Goal: Navigation & Orientation: Find specific page/section

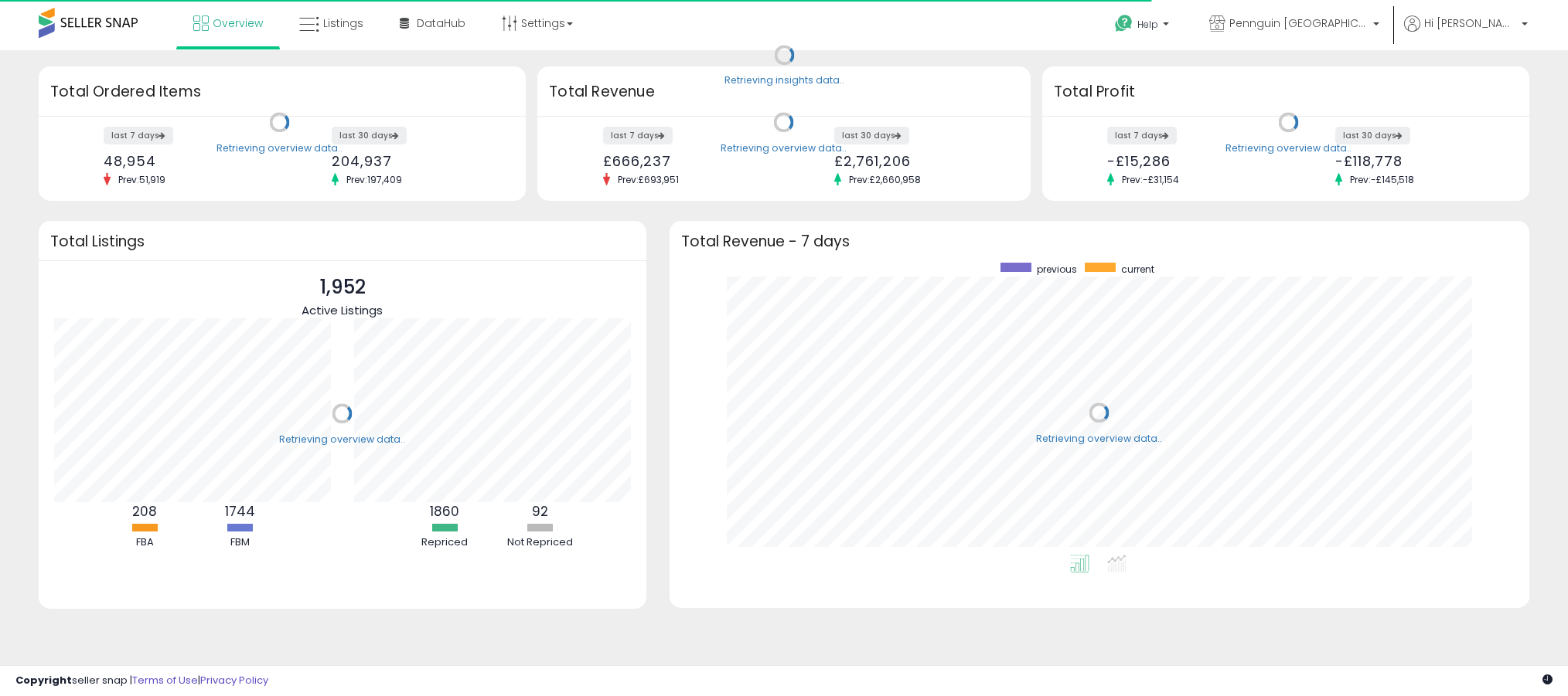
scroll to position [292, 829]
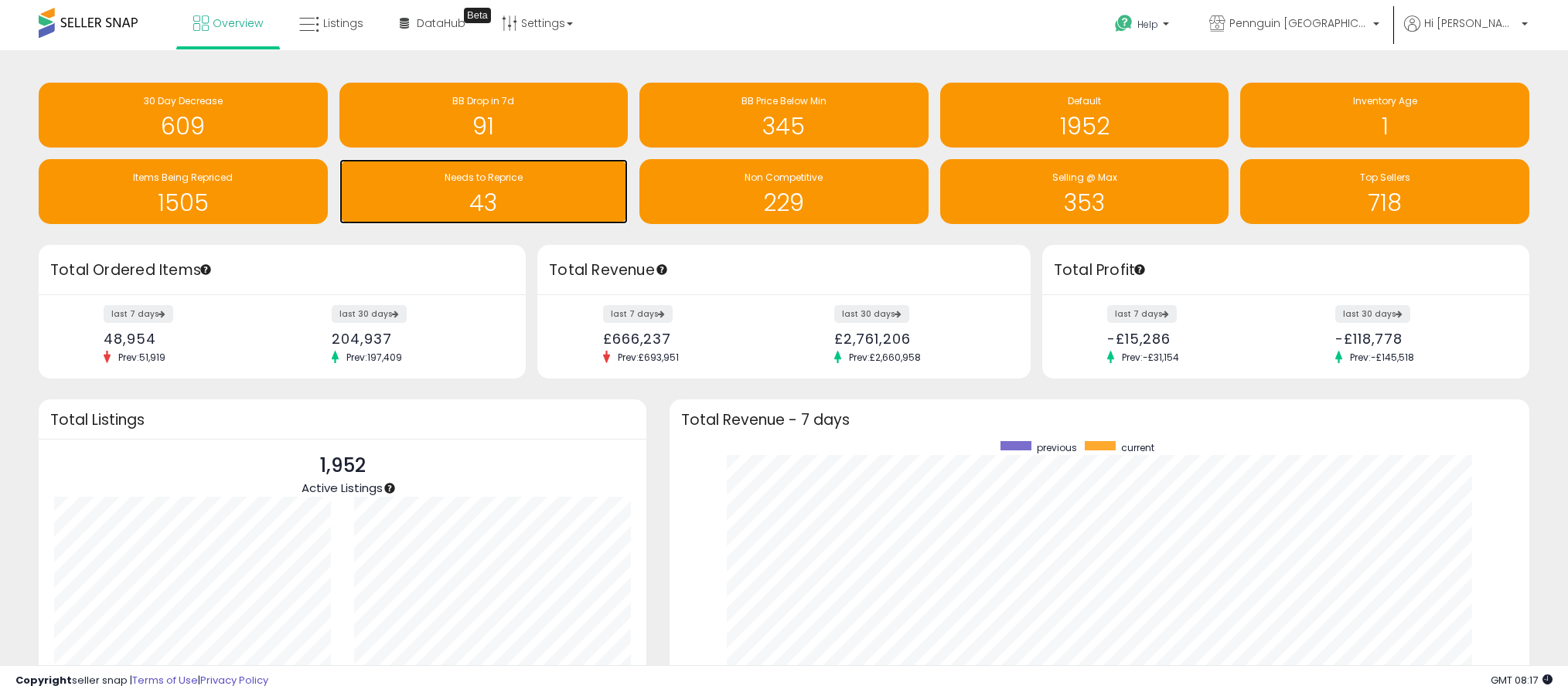
click at [508, 190] on h1 "43" at bounding box center [483, 203] width 274 height 26
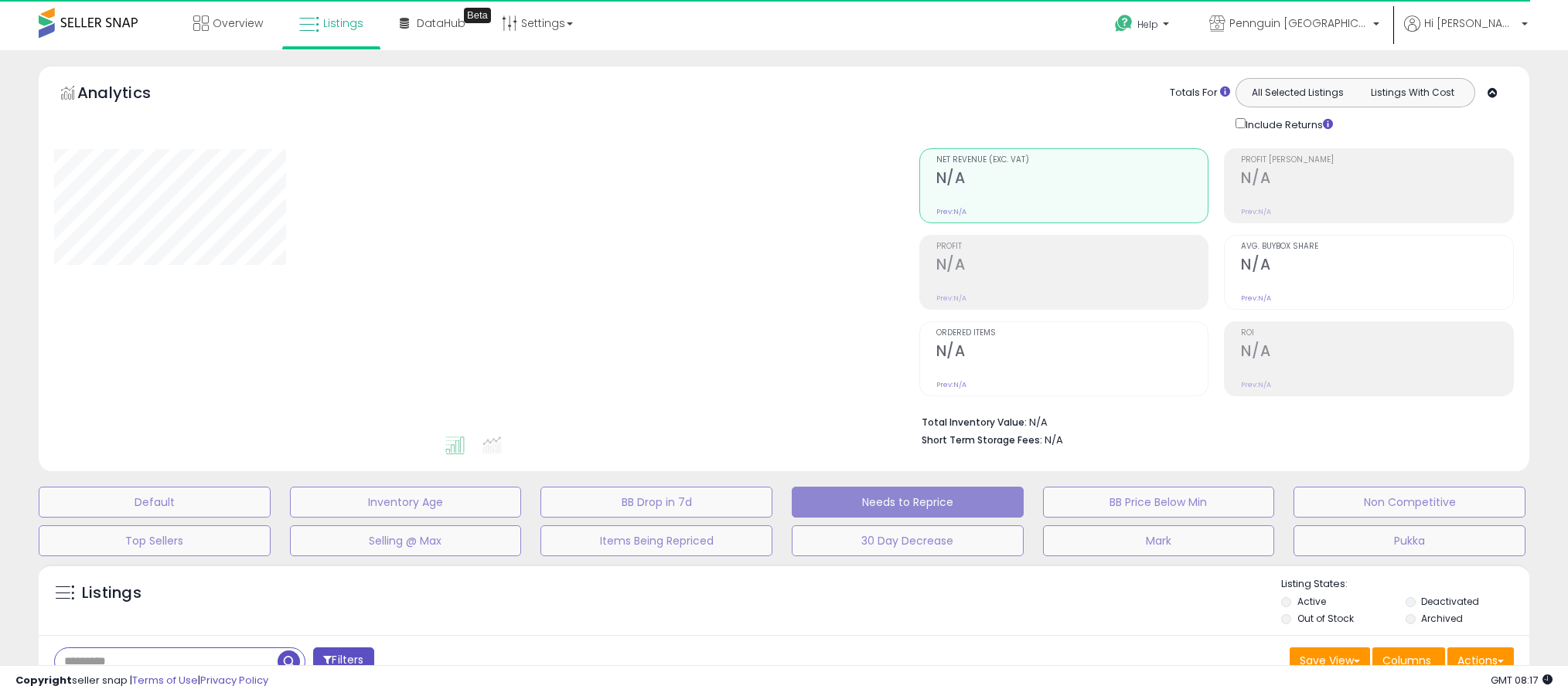
select select "**"
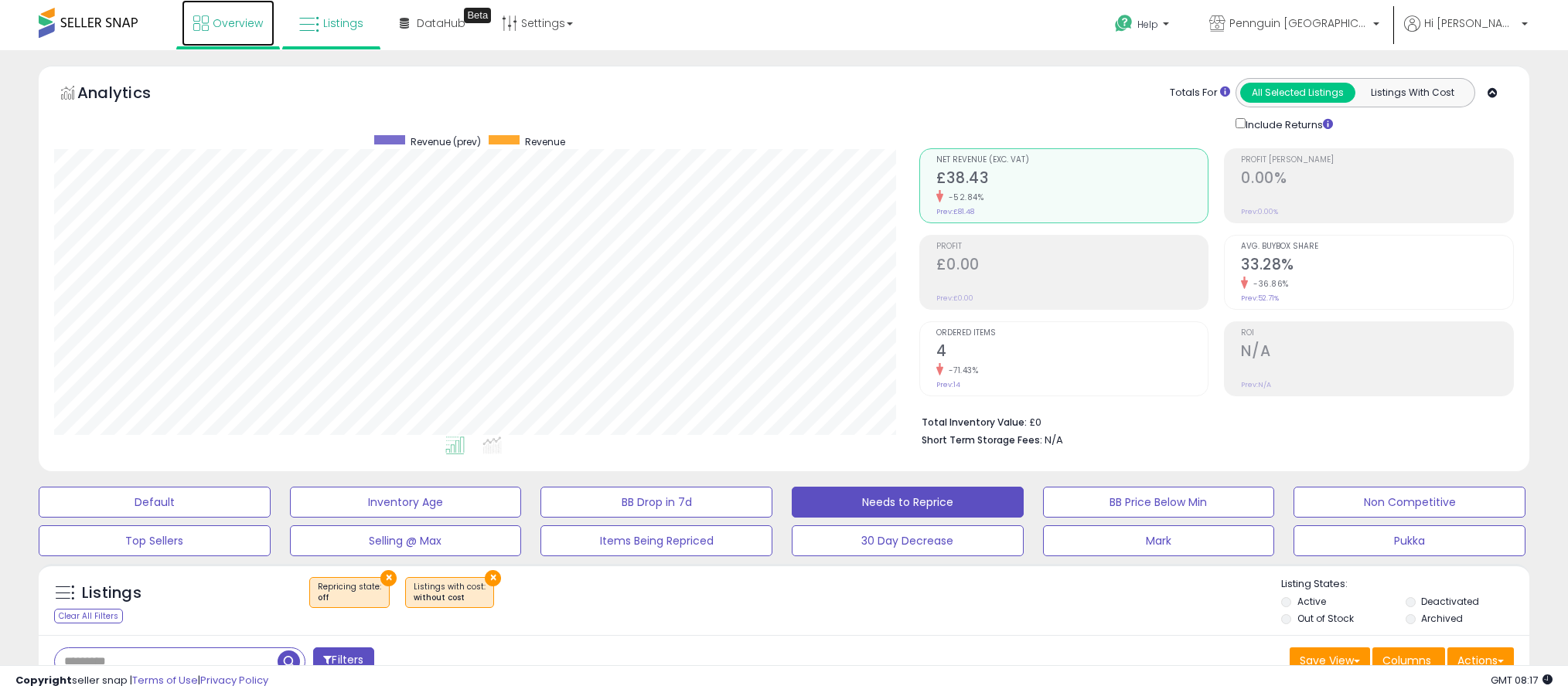
click at [250, 30] on link "Overview" at bounding box center [228, 23] width 93 height 46
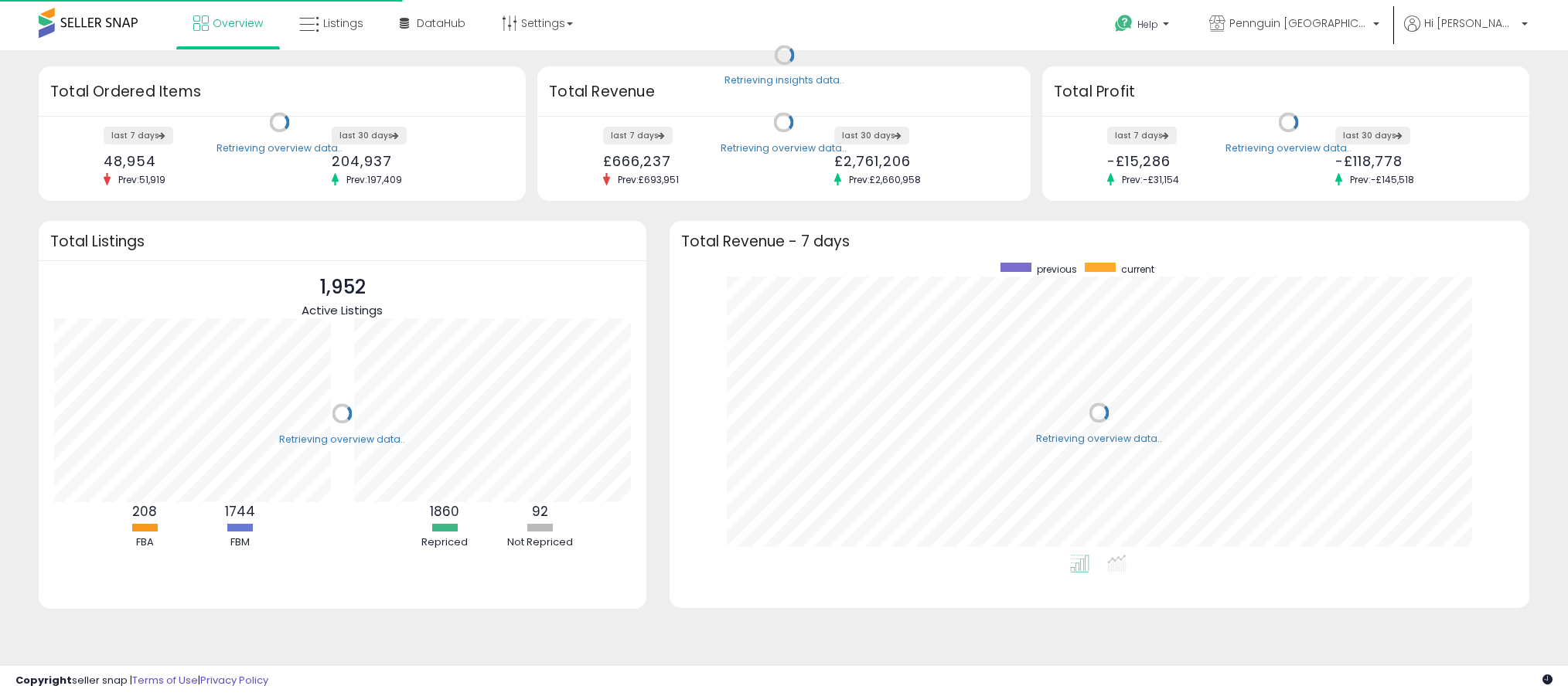
scroll to position [292, 829]
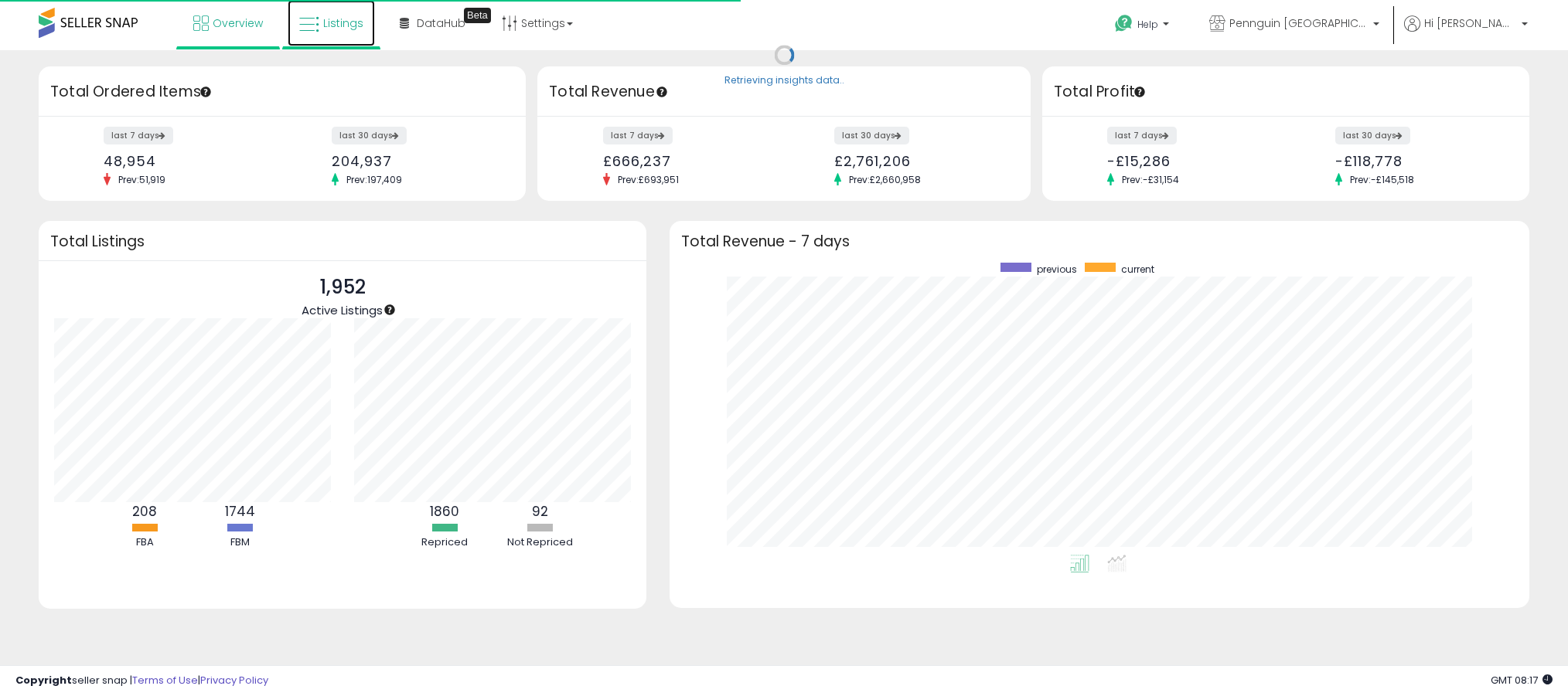
click at [343, 12] on link "Listings" at bounding box center [331, 23] width 88 height 46
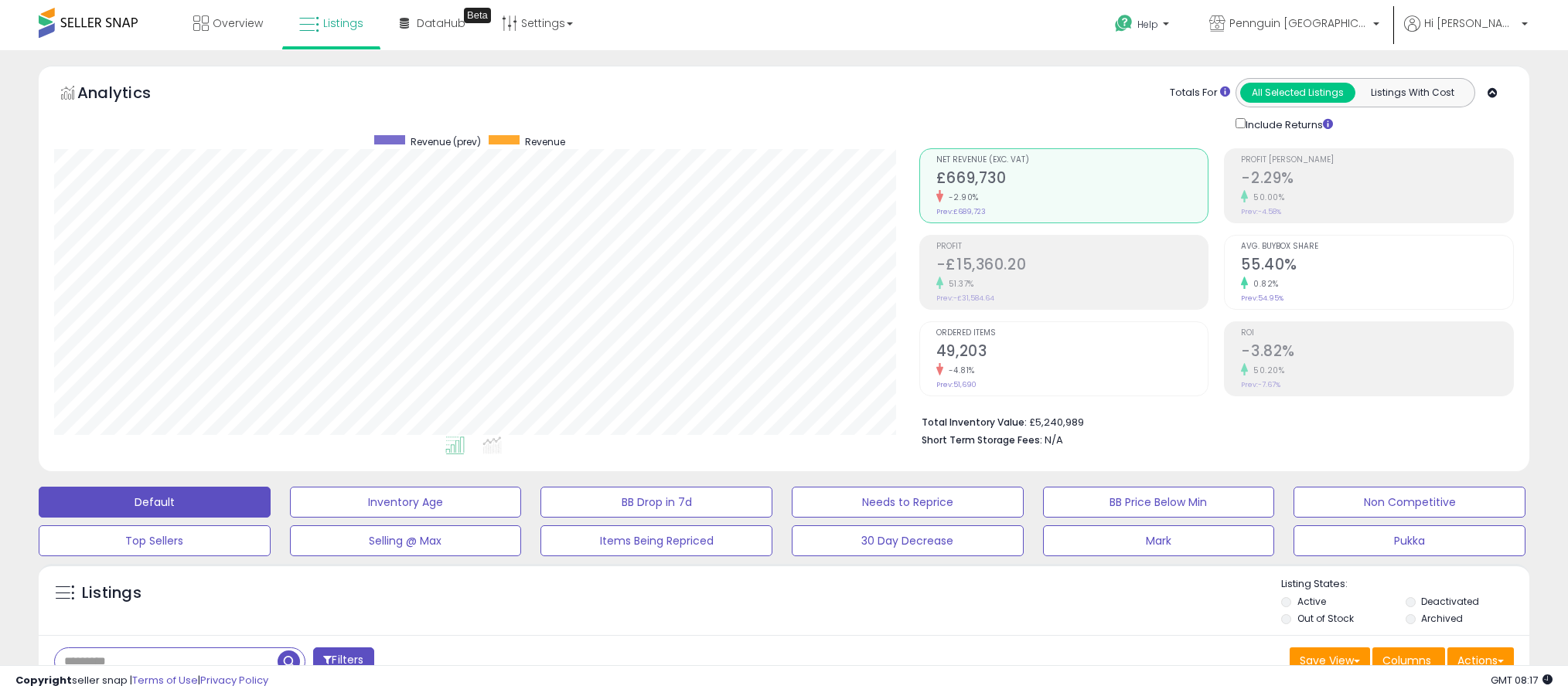
scroll to position [317, 864]
click at [240, 23] on span "Overview" at bounding box center [238, 23] width 51 height 16
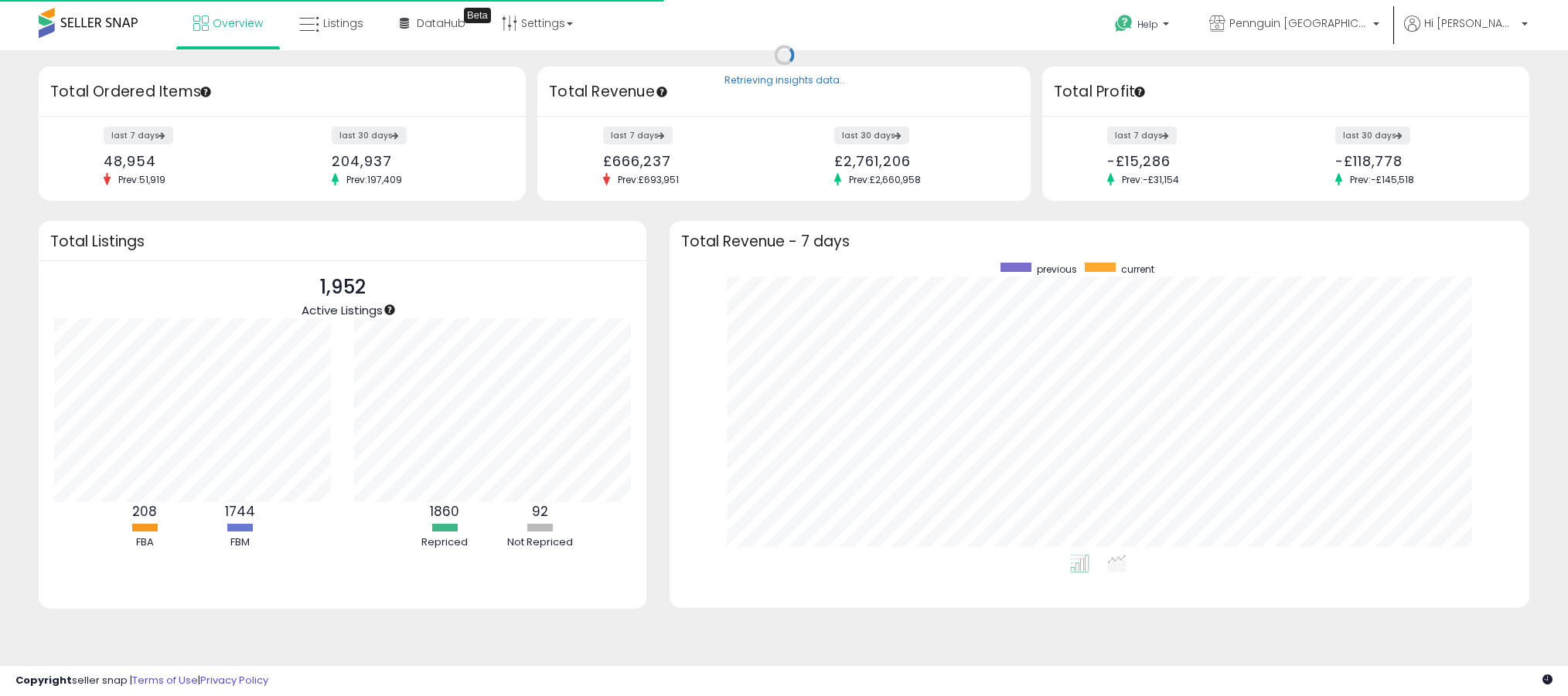
scroll to position [292, 829]
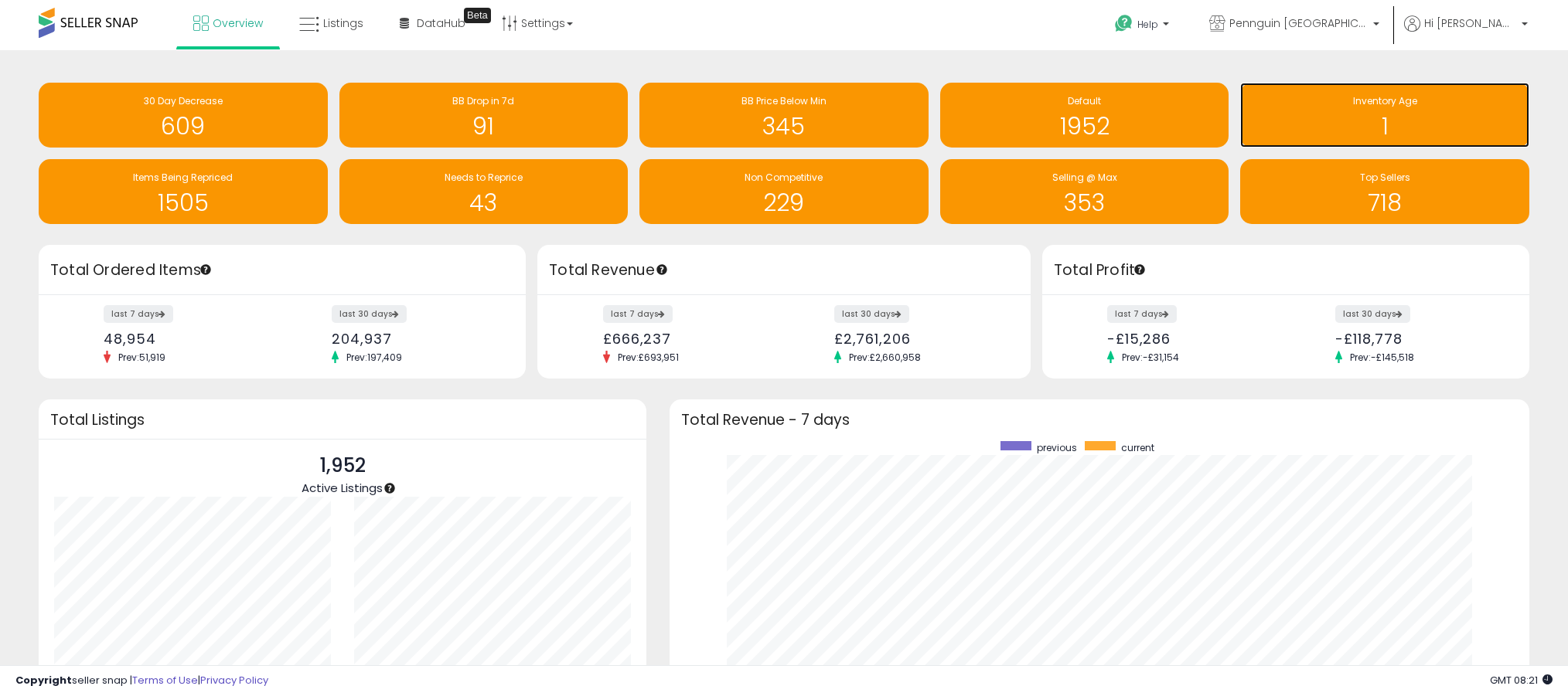
click at [1389, 121] on h1 "1" at bounding box center [1384, 126] width 274 height 26
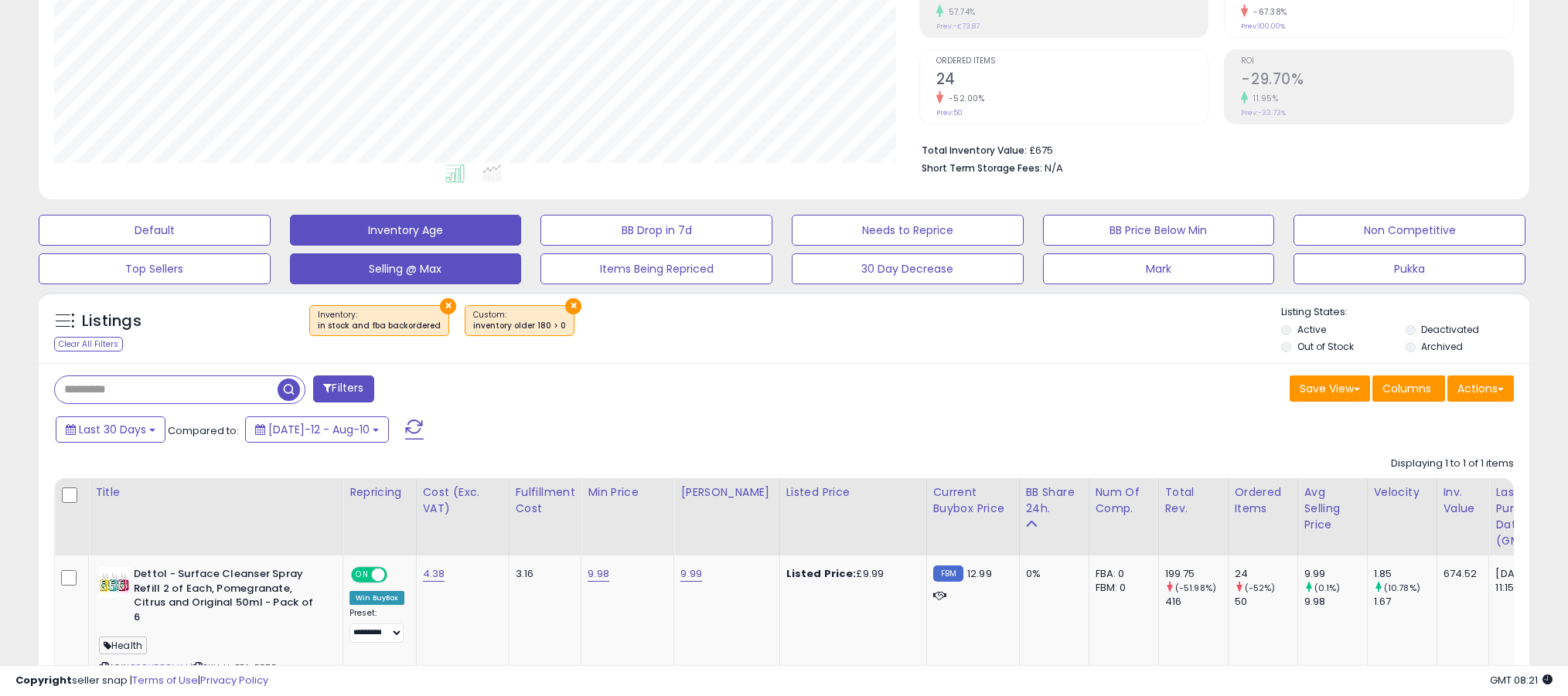
scroll to position [385, 0]
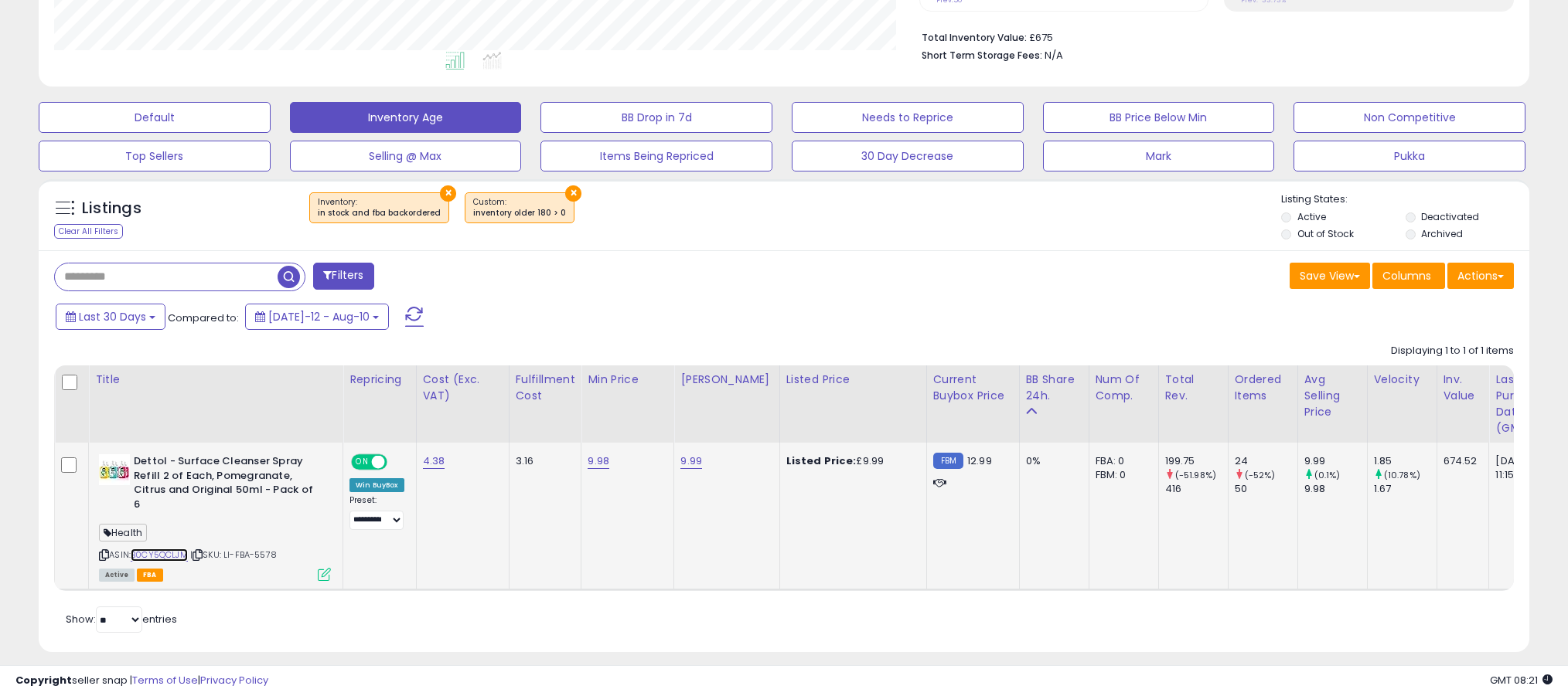
click at [175, 549] on link "B0CY5QCLJM" at bounding box center [159, 555] width 57 height 13
